Goal: Information Seeking & Learning: Learn about a topic

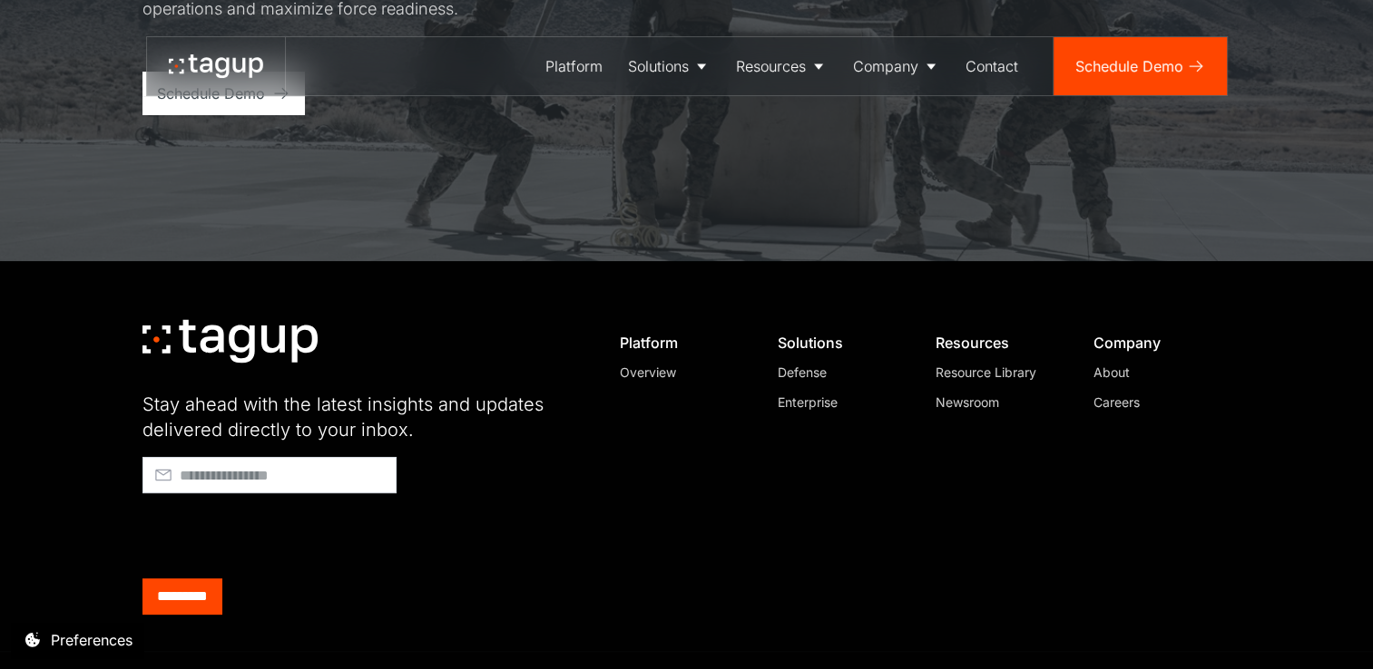
scroll to position [7161, 0]
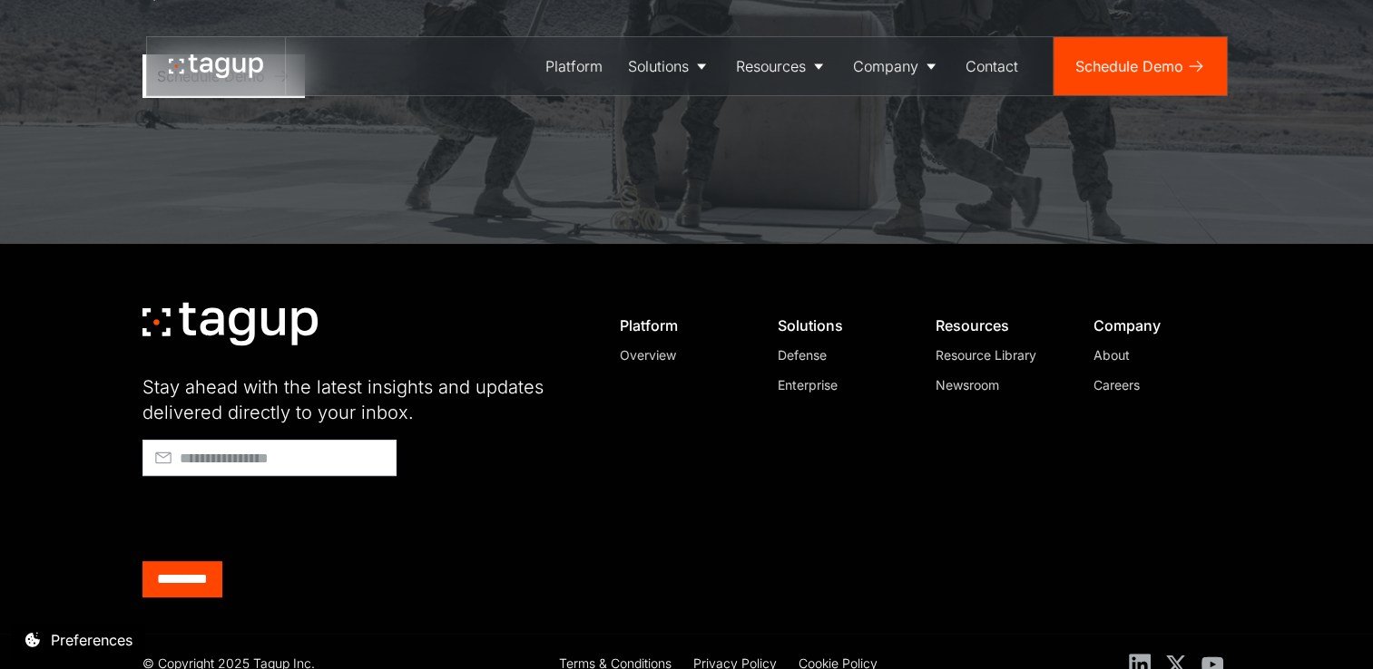
click at [1111, 346] on div "About" at bounding box center [1154, 355] width 123 height 19
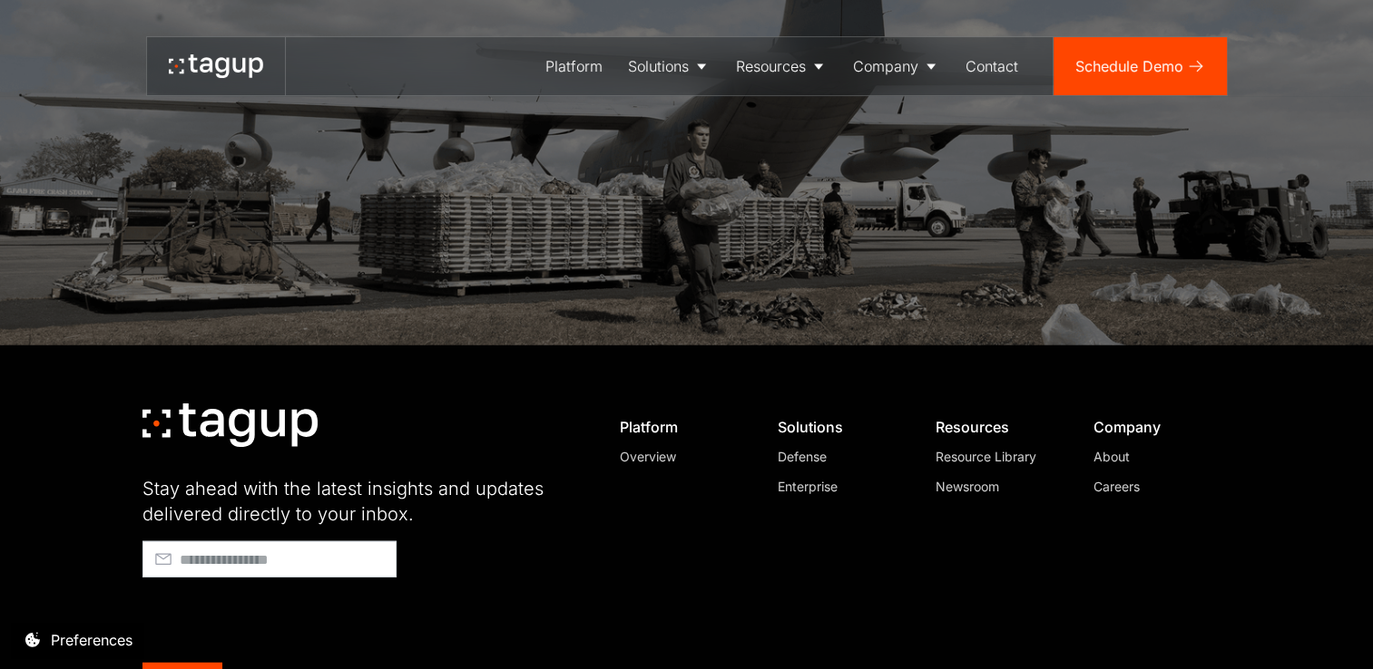
scroll to position [4650, 0]
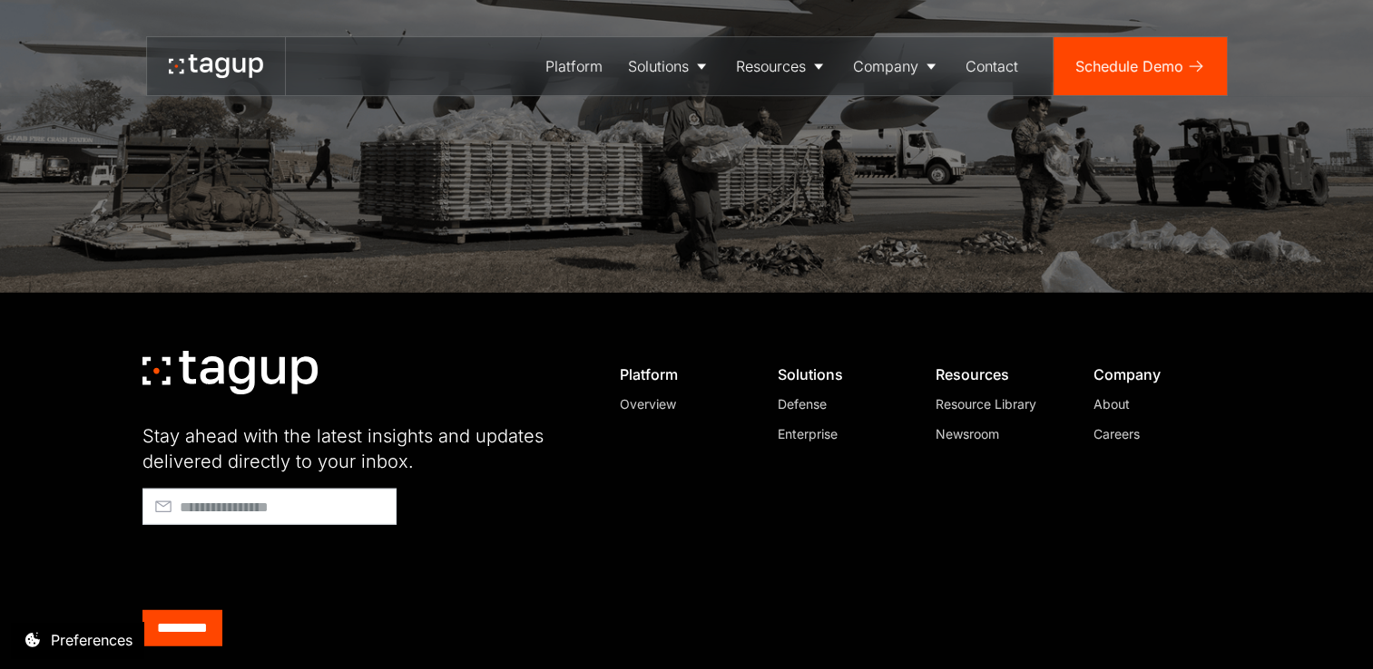
click at [816, 395] on div "Defense" at bounding box center [838, 404] width 123 height 19
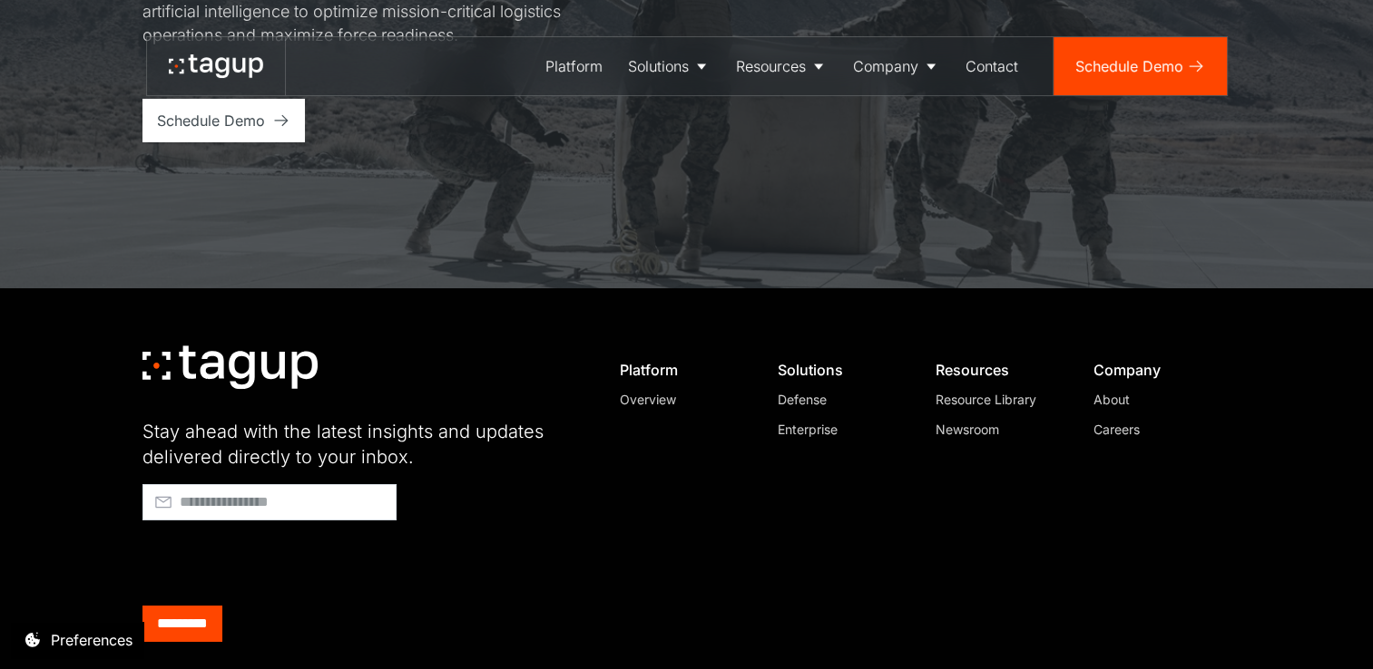
scroll to position [6455, 0]
